Goal: Information Seeking & Learning: Learn about a topic

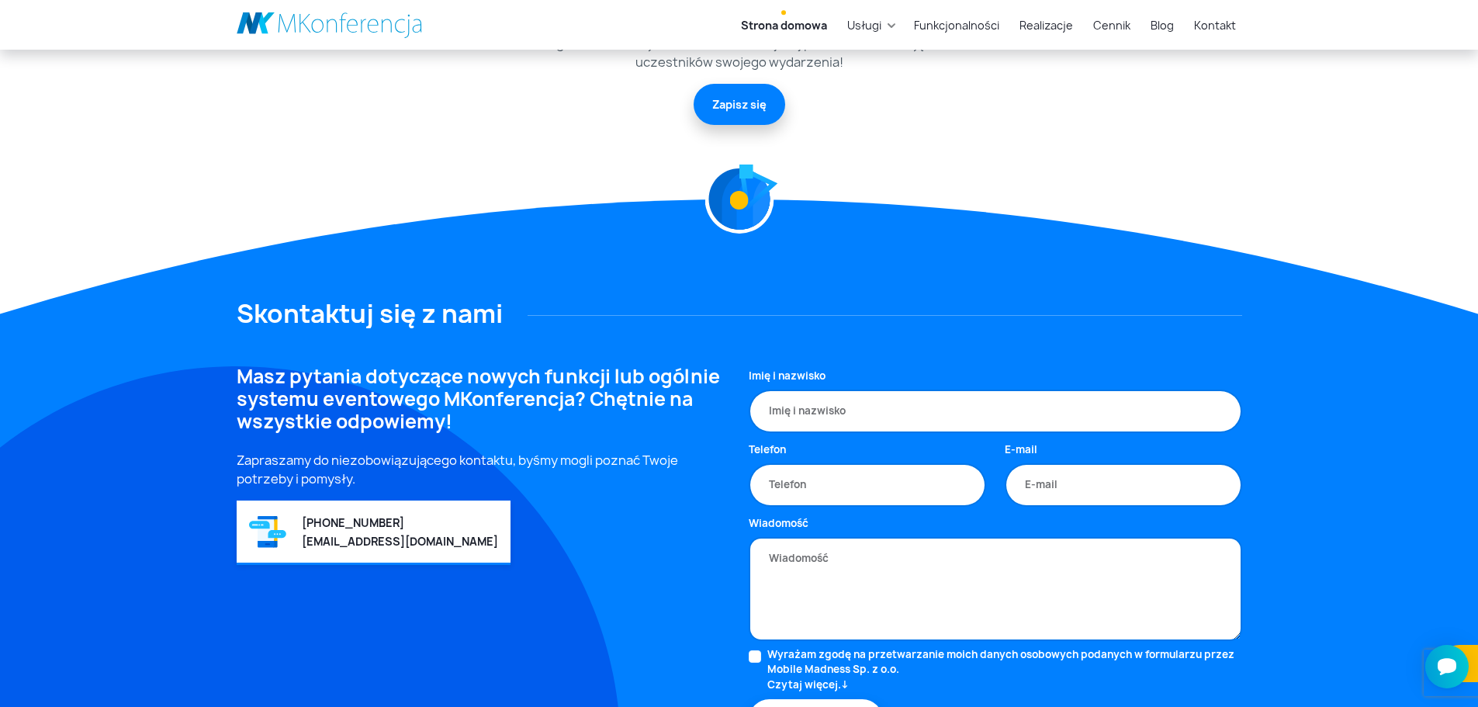
scroll to position [4111, 0]
click at [860, 28] on link "Usługi" at bounding box center [864, 25] width 47 height 29
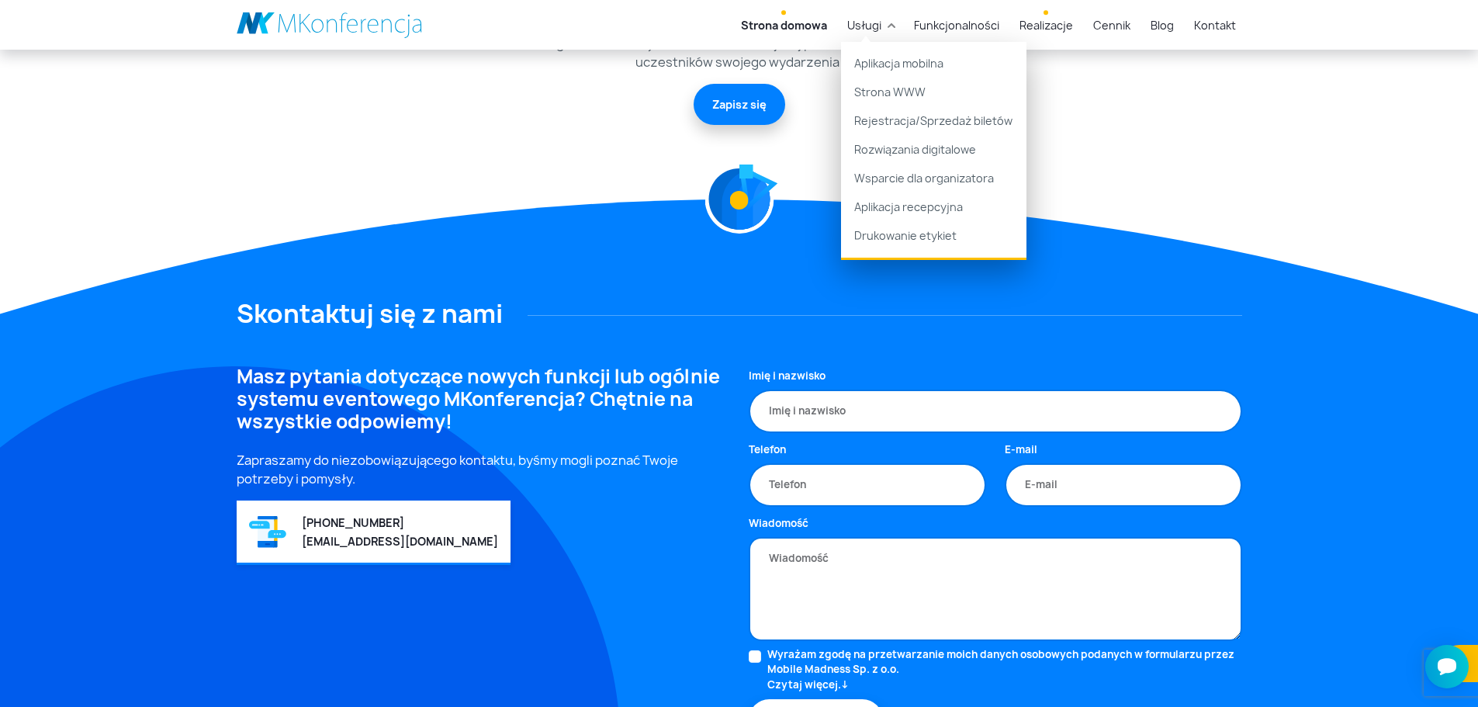
click at [1061, 29] on link "Realizacje" at bounding box center [1046, 25] width 66 height 29
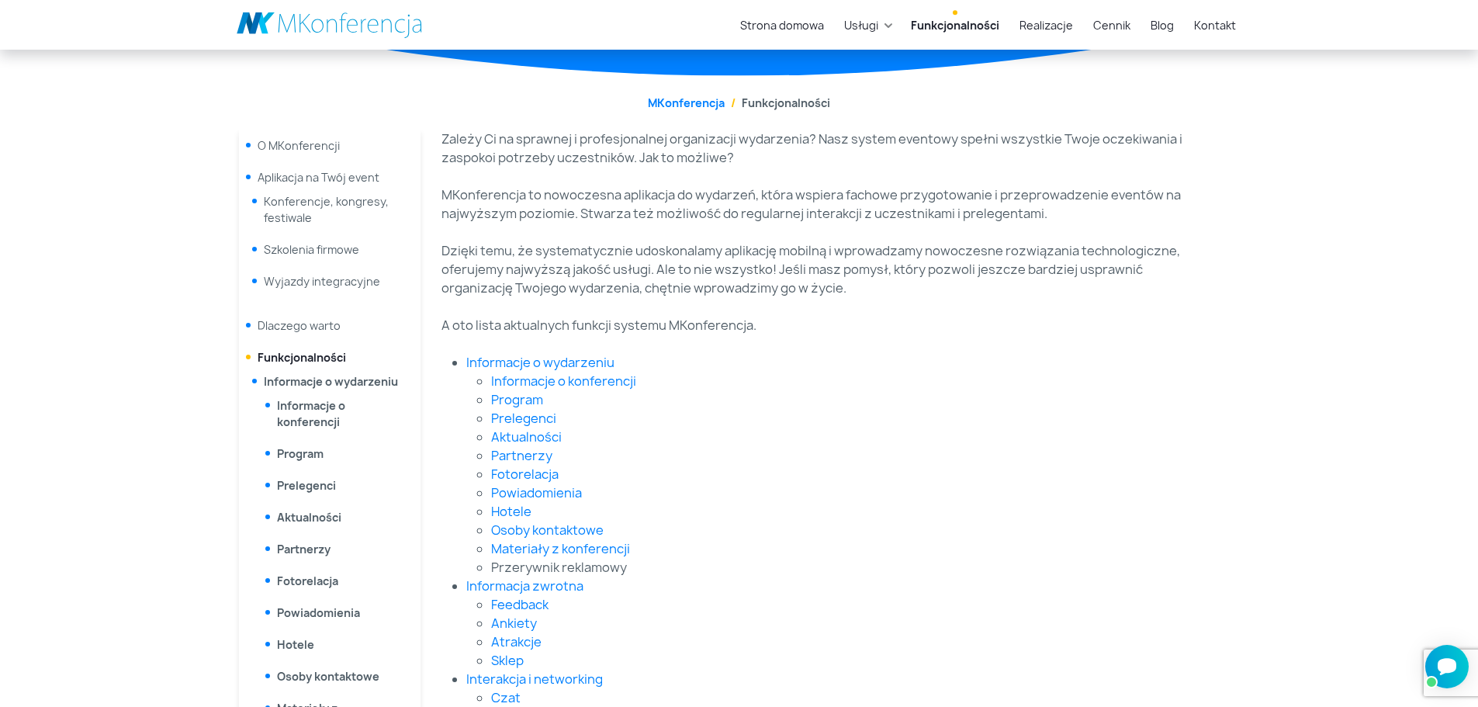
scroll to position [155, 0]
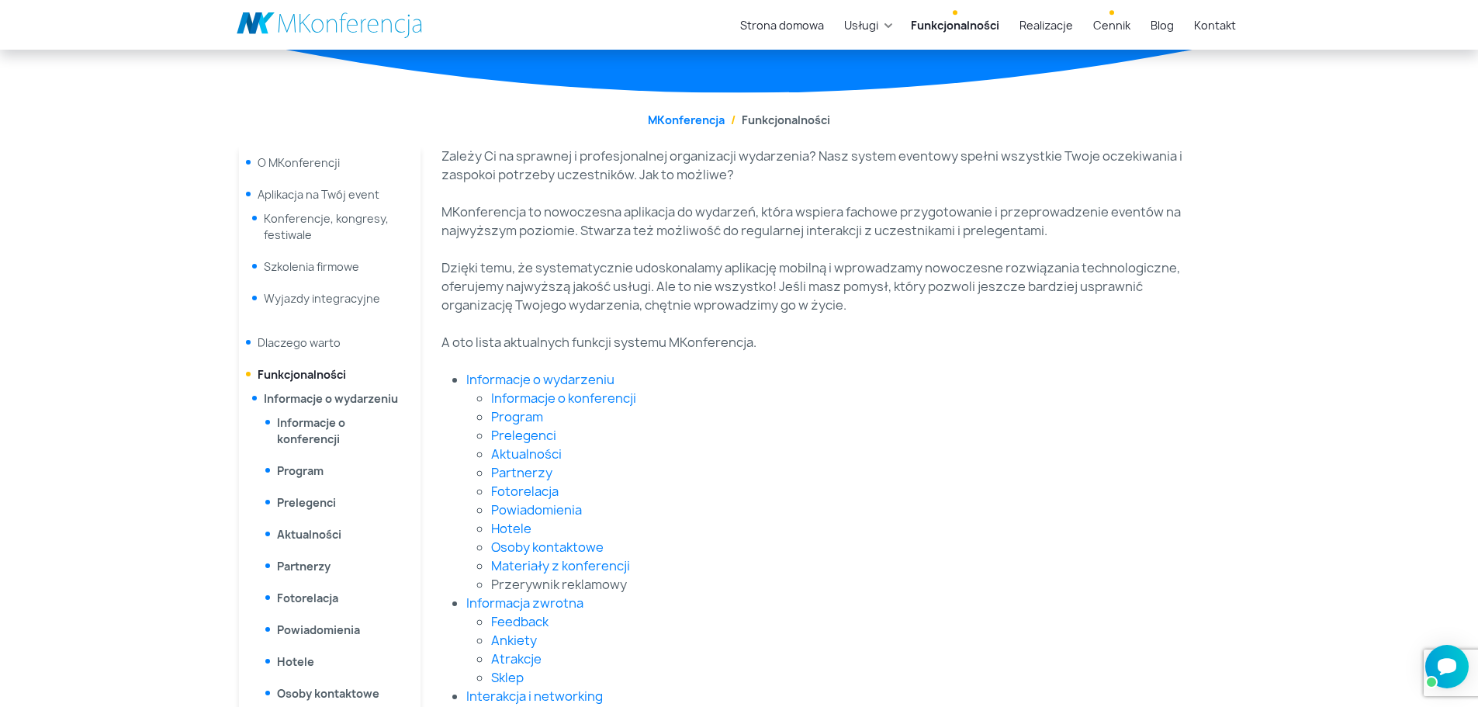
click at [1119, 26] on link "Cennik" at bounding box center [1112, 25] width 50 height 29
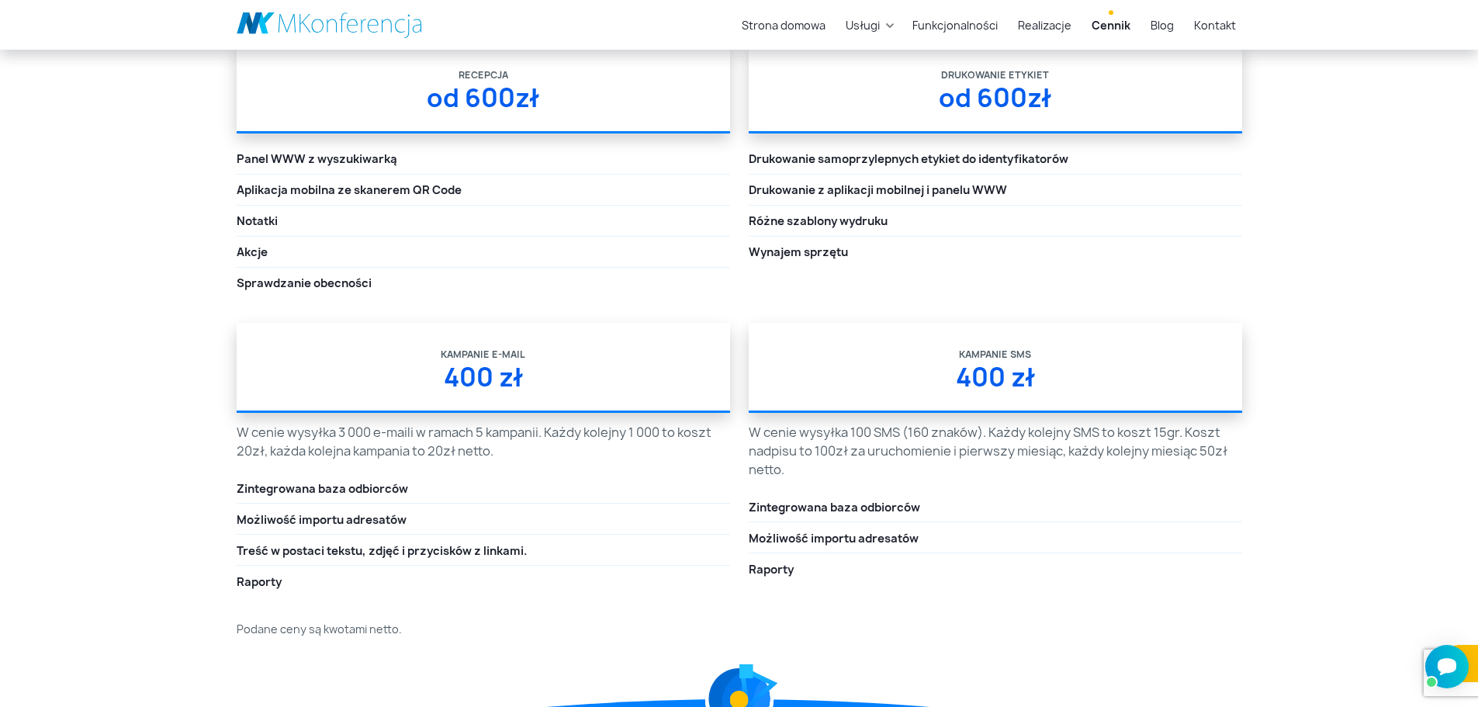
scroll to position [2638, 0]
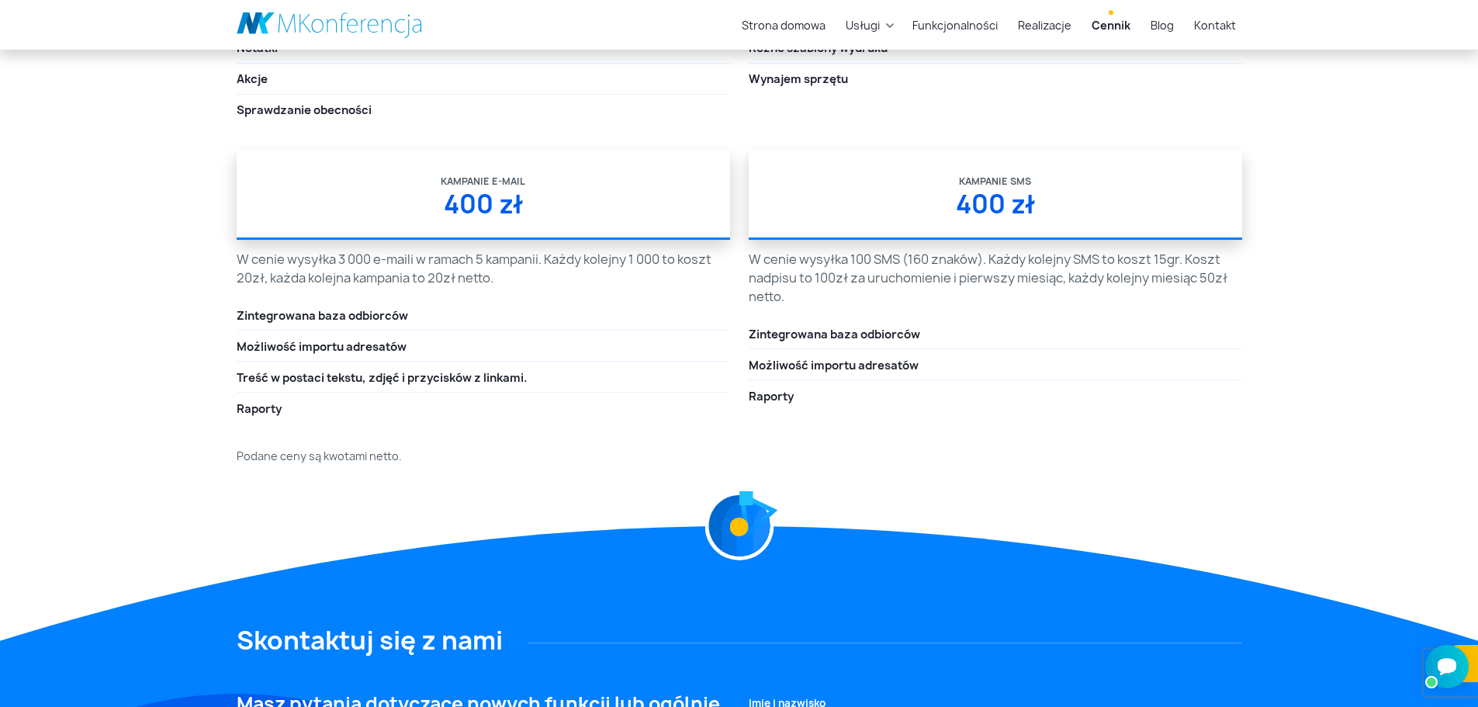
click at [969, 204] on div "400 zł" at bounding box center [995, 213] width 493 height 48
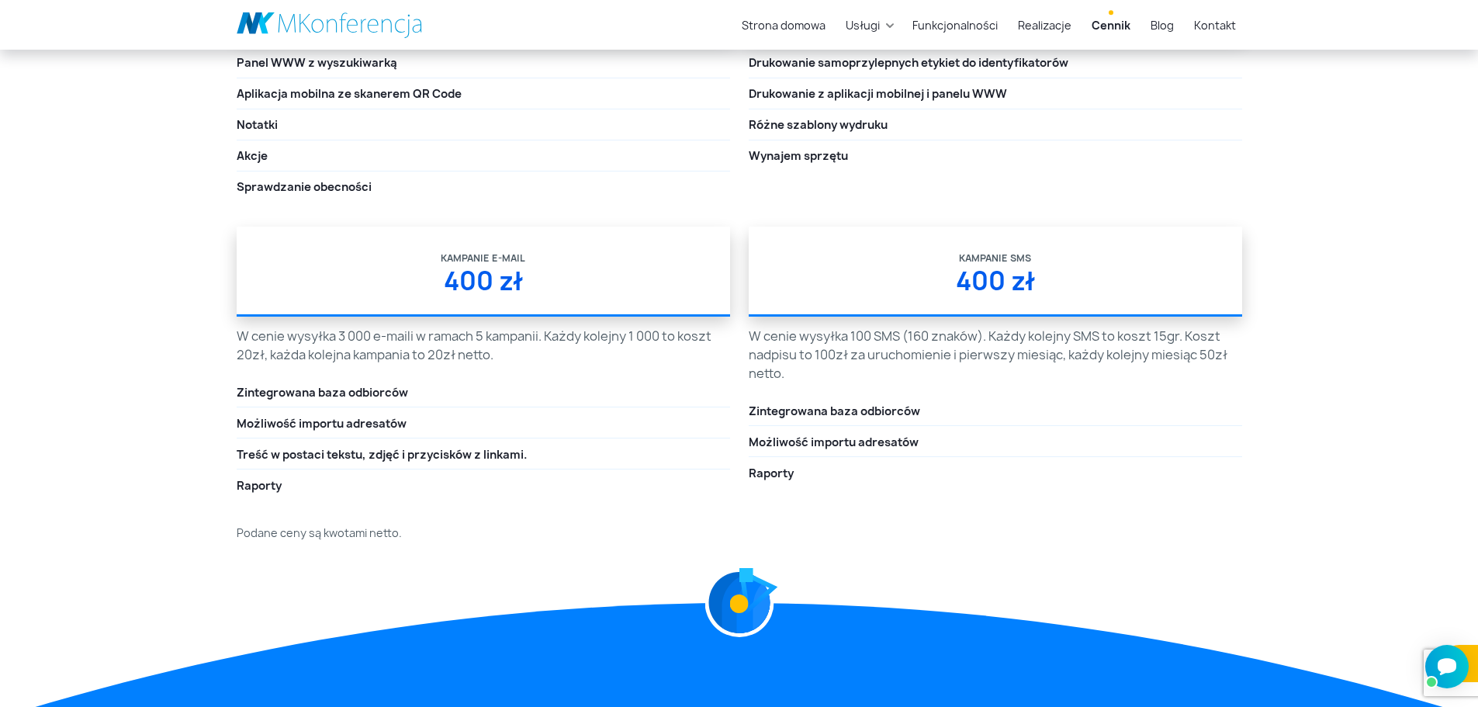
scroll to position [2560, 0]
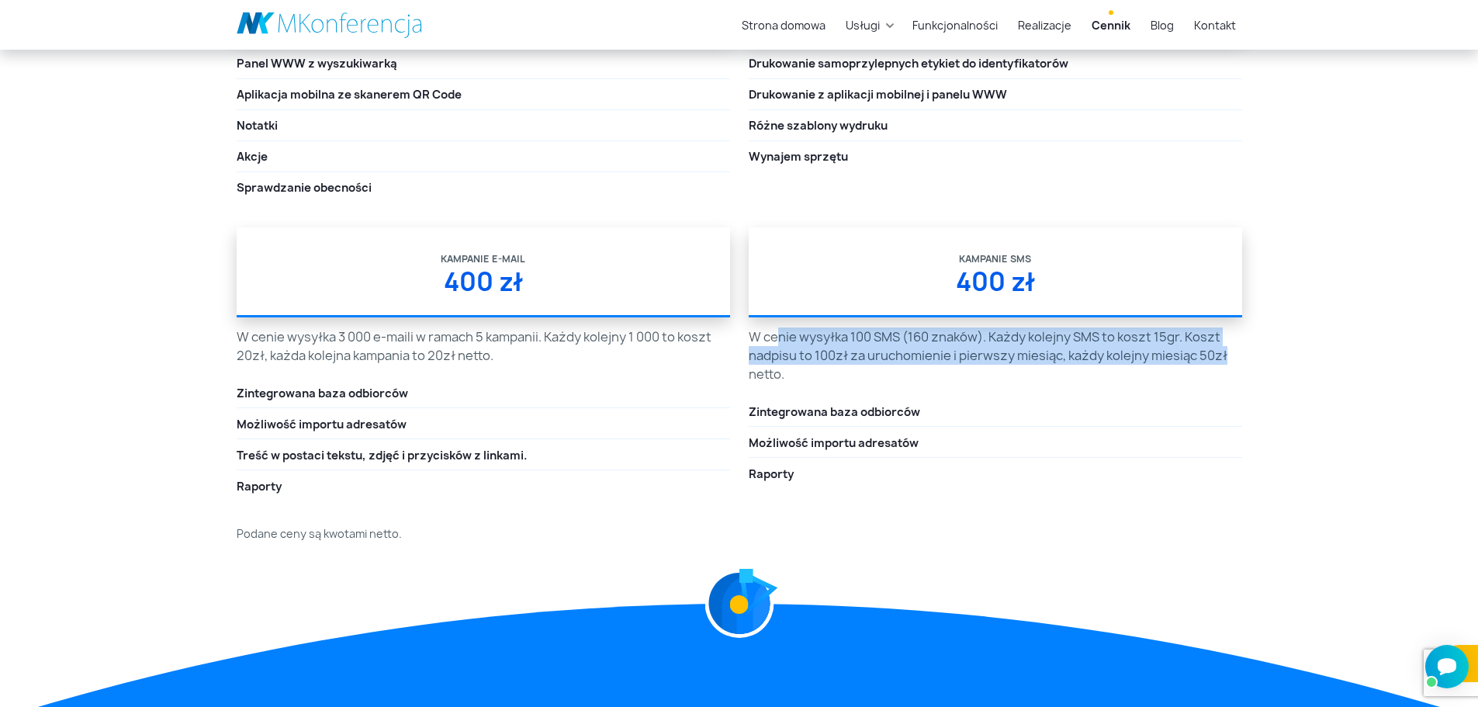
drag, startPoint x: 779, startPoint y: 345, endPoint x: 1231, endPoint y: 344, distance: 452.3
click at [1243, 352] on div "Kampanie SMS 400 zł W cenie wysyłka 100 SMS (160 znaków). Każdy kolejny SMS to …" at bounding box center [995, 376] width 512 height 298
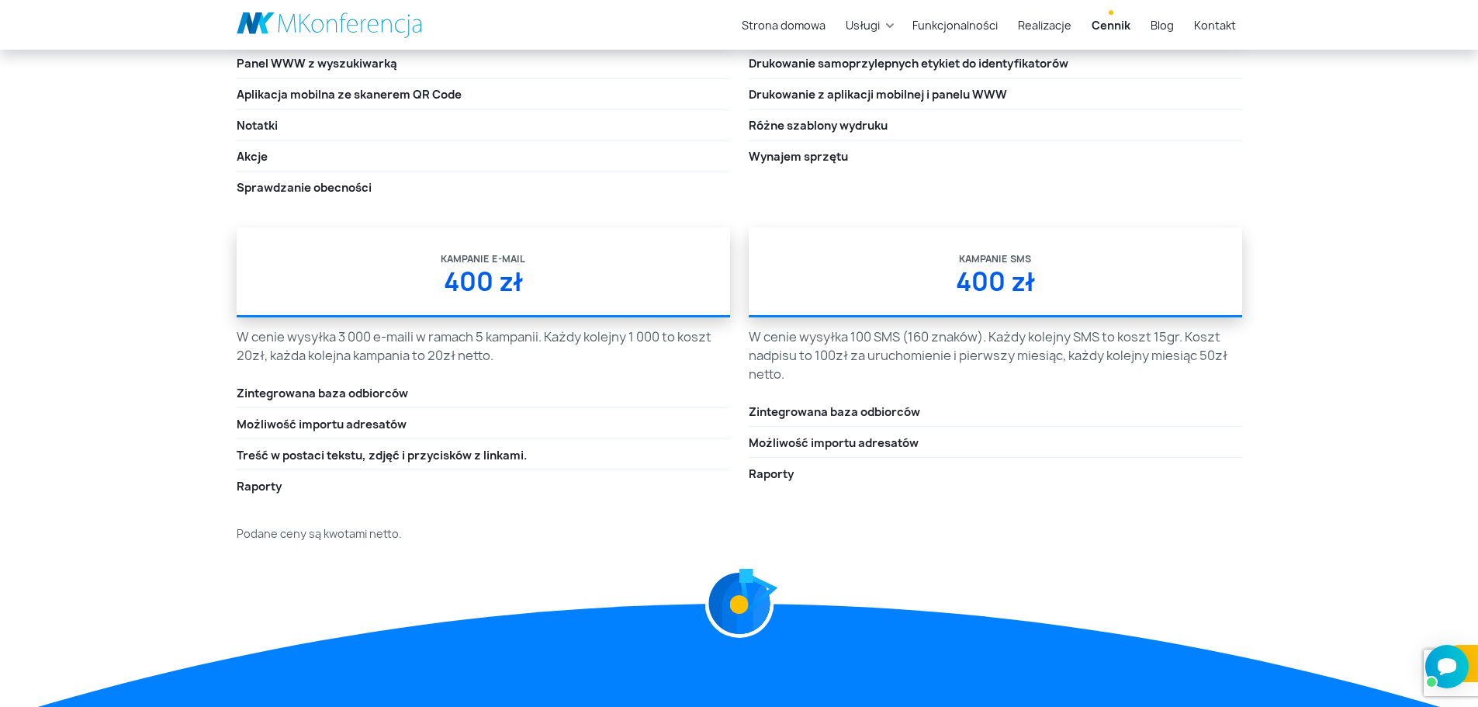
click at [1198, 379] on p "W cenie wysyłka 100 SMS (160 znaków). Każdy kolejny SMS to koszt 15gr. Koszt na…" at bounding box center [995, 355] width 493 height 56
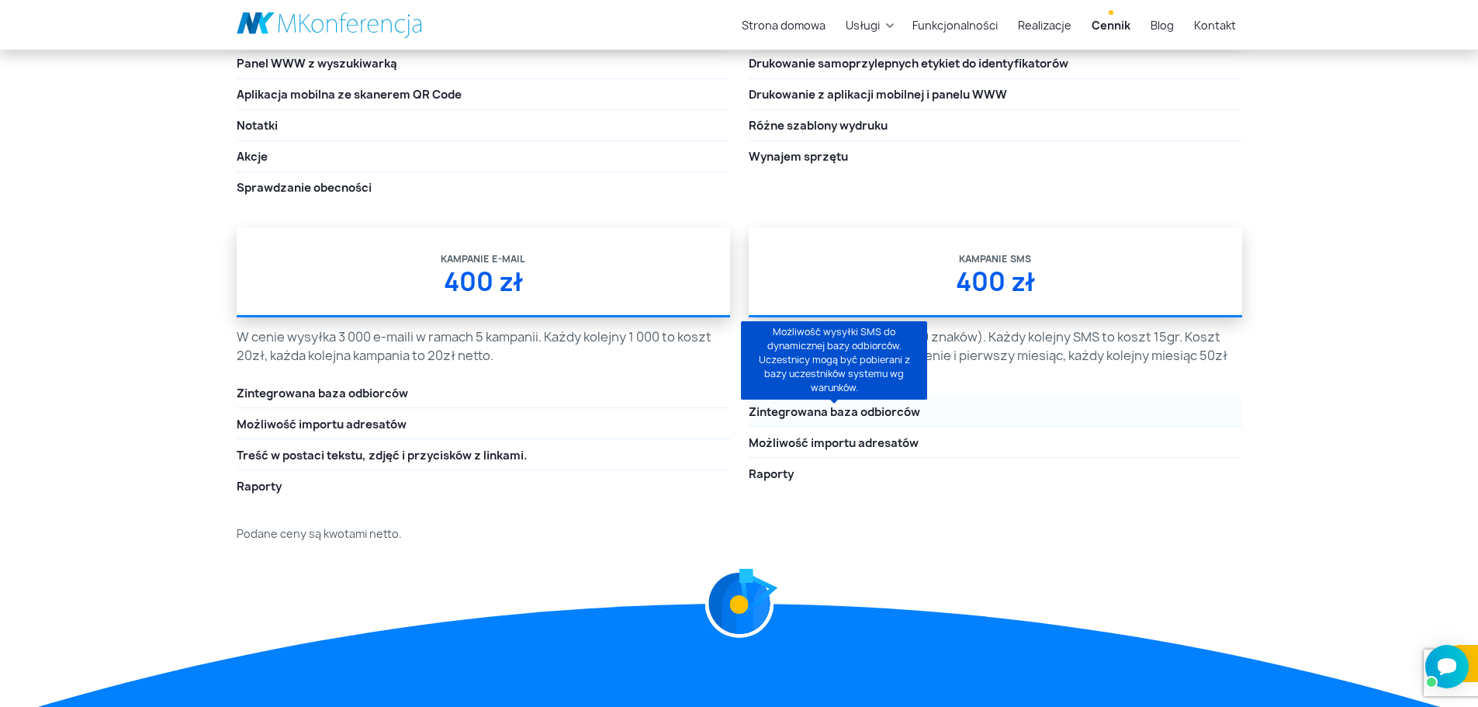
click at [895, 413] on span "Zintegrowana baza odbiorców" at bounding box center [834, 412] width 171 height 17
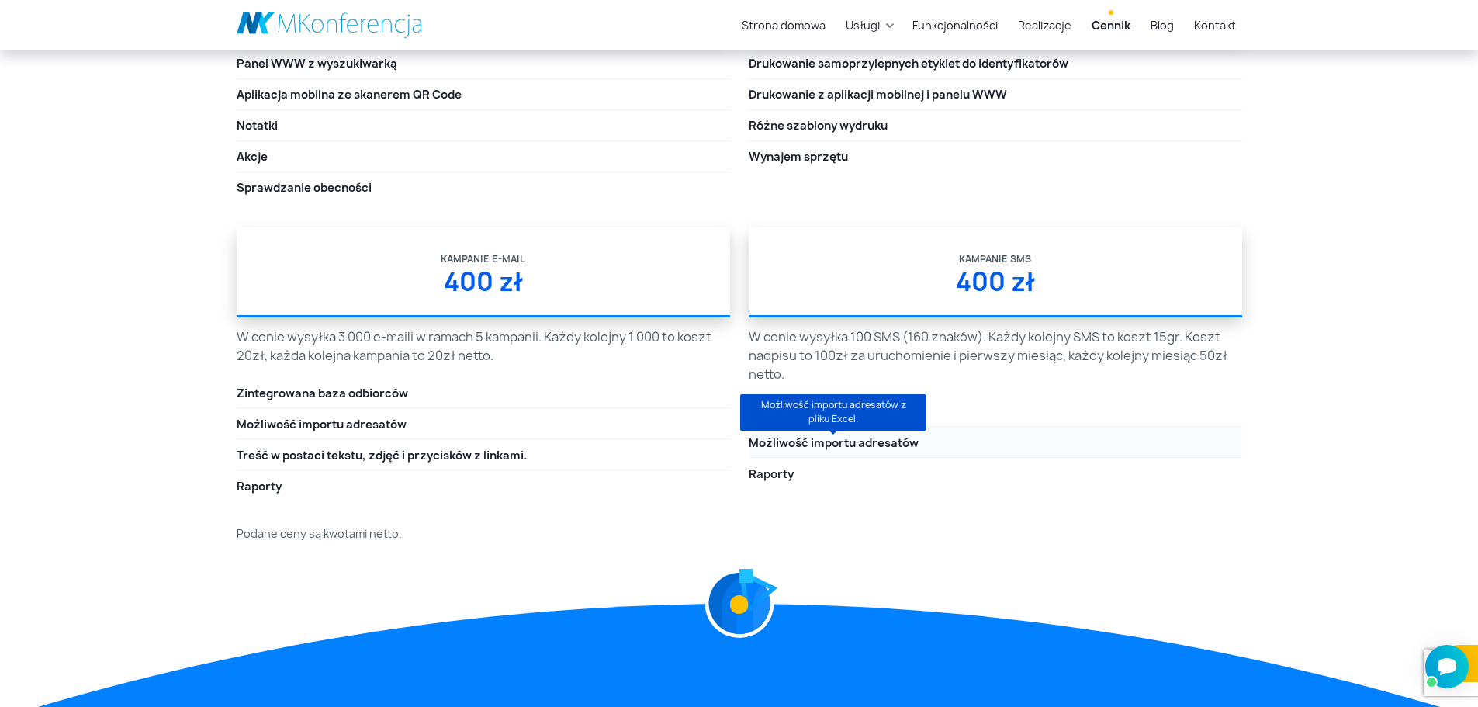
click at [875, 445] on span "Możliwość importu adresatów" at bounding box center [834, 443] width 170 height 17
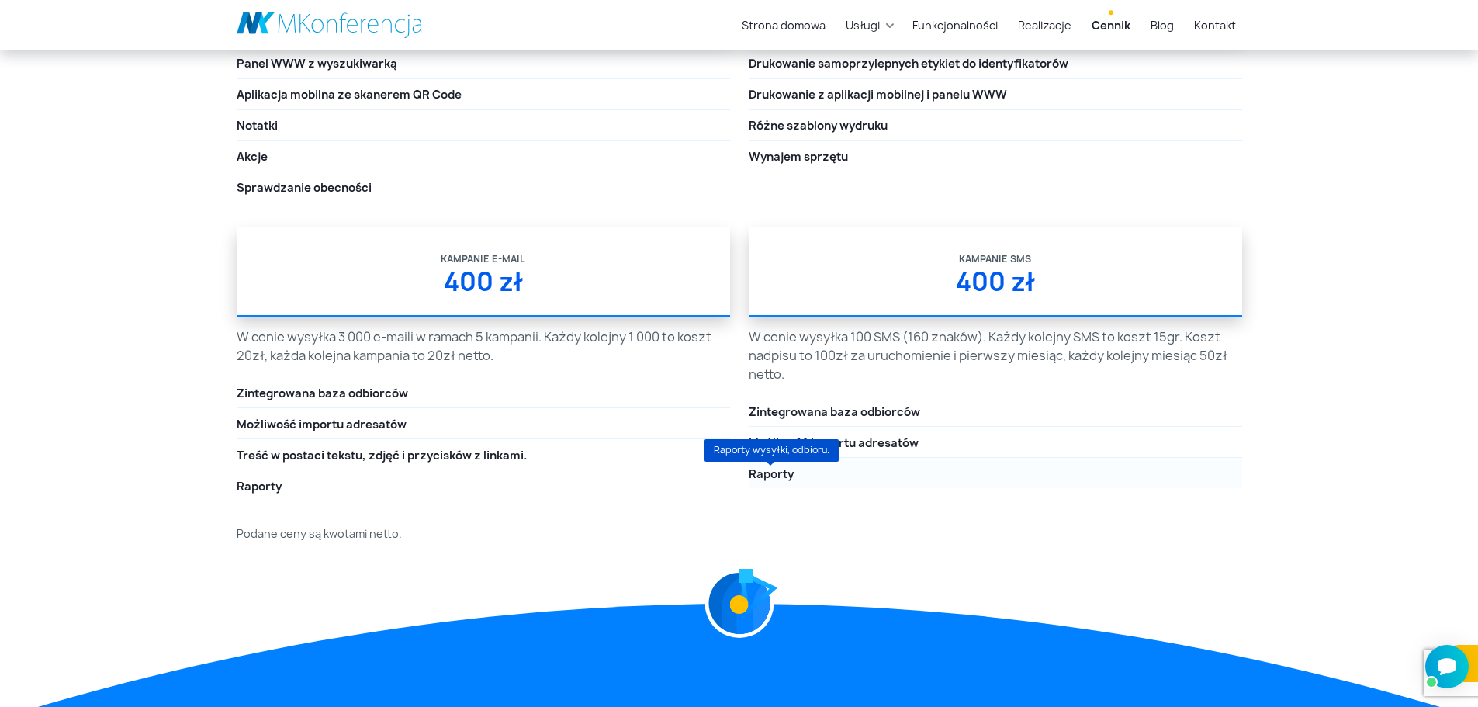
click at [777, 479] on span "Raporty" at bounding box center [771, 474] width 45 height 17
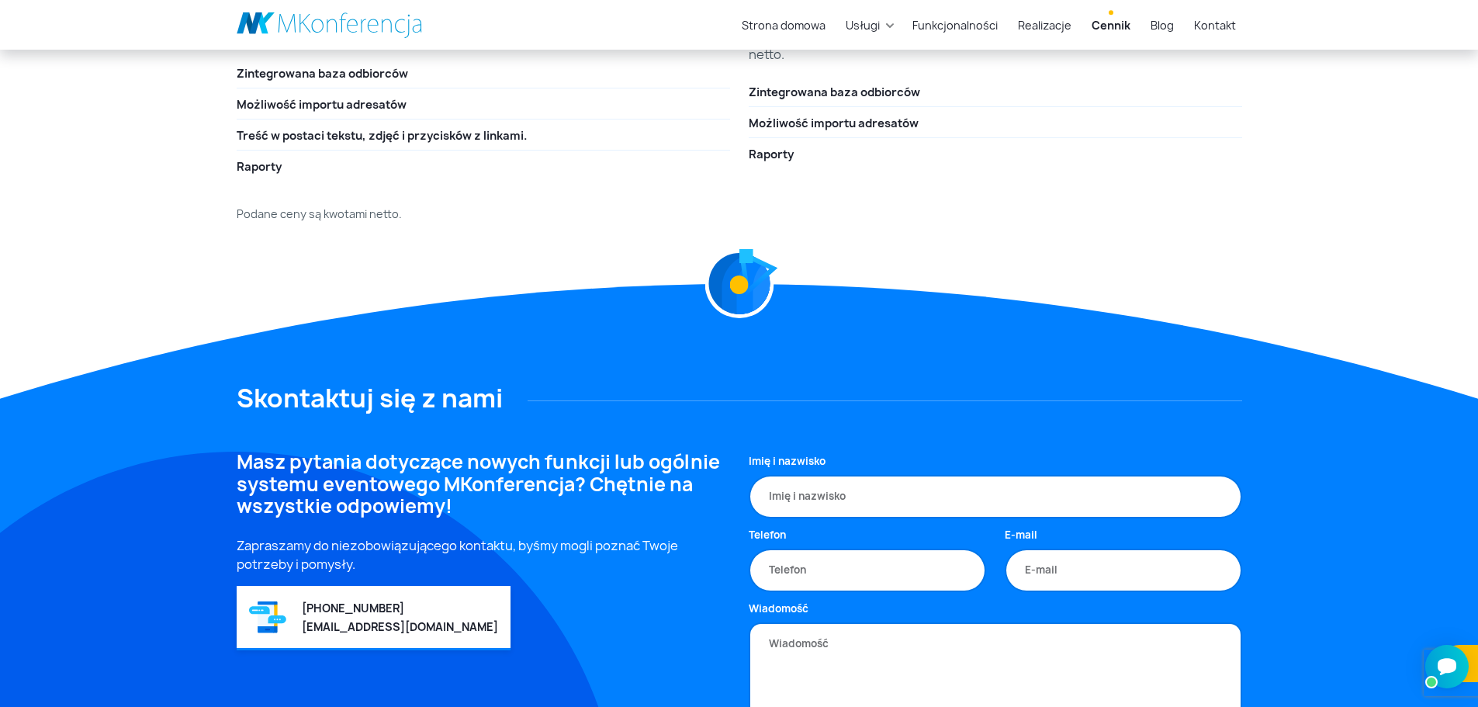
scroll to position [3111, 0]
